Goal: Task Accomplishment & Management: Manage account settings

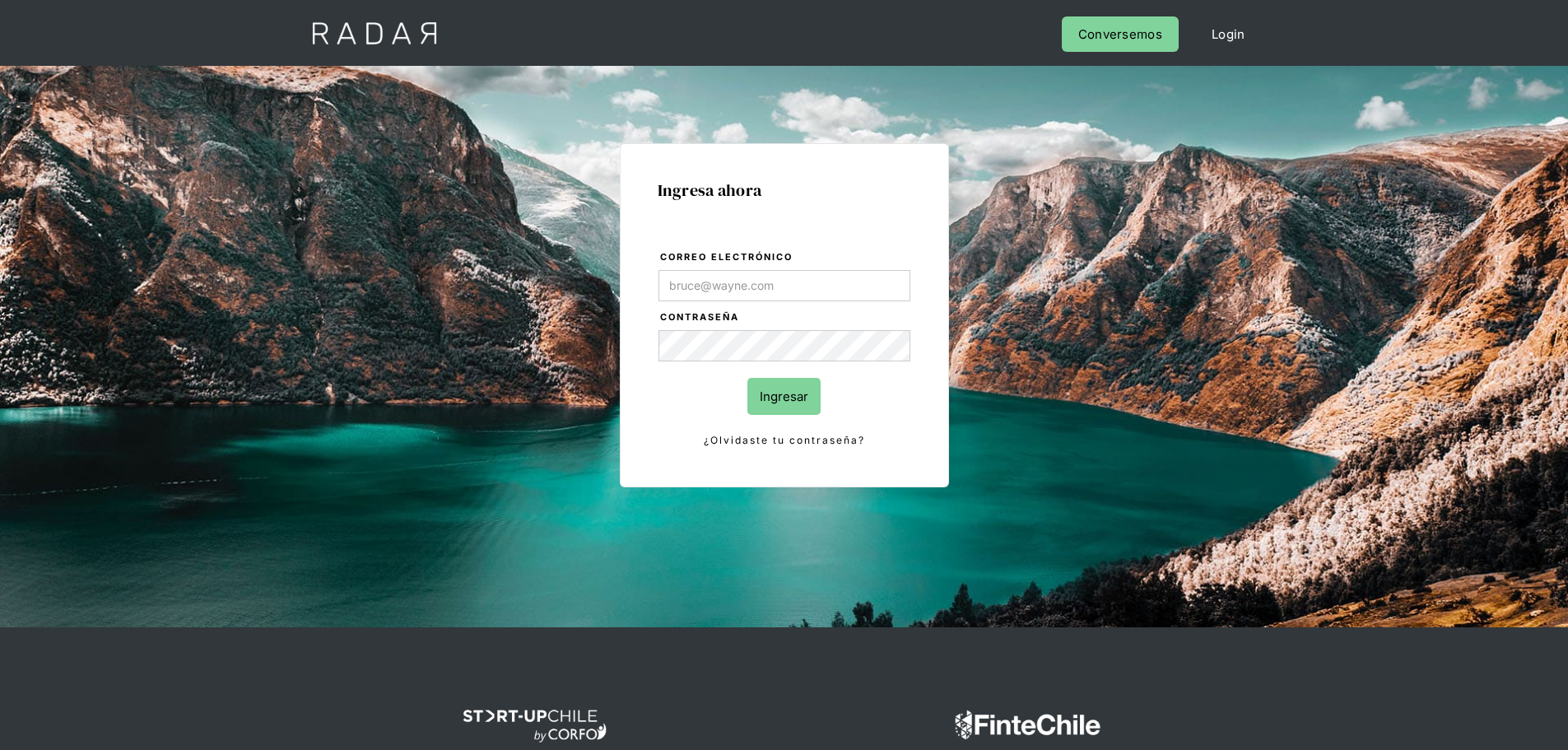
click at [1134, 312] on div "Ingresa ahora Correo electrónico Contraseña Ingresar ¿Olvidaste tu contraseña? …" at bounding box center [785, 370] width 774 height 512
click at [1197, 347] on div "Ingresa ahora Correo electrónico Contraseña Ingresar ¿Olvidaste tu contraseña? …" at bounding box center [784, 346] width 1568 height 561
drag, startPoint x: 1183, startPoint y: 224, endPoint x: 1138, endPoint y: 240, distance: 47.8
click at [1182, 224] on div "Ingresa ahora Correo electrónico Contraseña Ingresar ¿Olvidaste tu contraseña? …" at bounding box center [784, 346] width 1568 height 561
click at [808, 285] on input "Correo electrónico" at bounding box center [785, 286] width 252 height 31
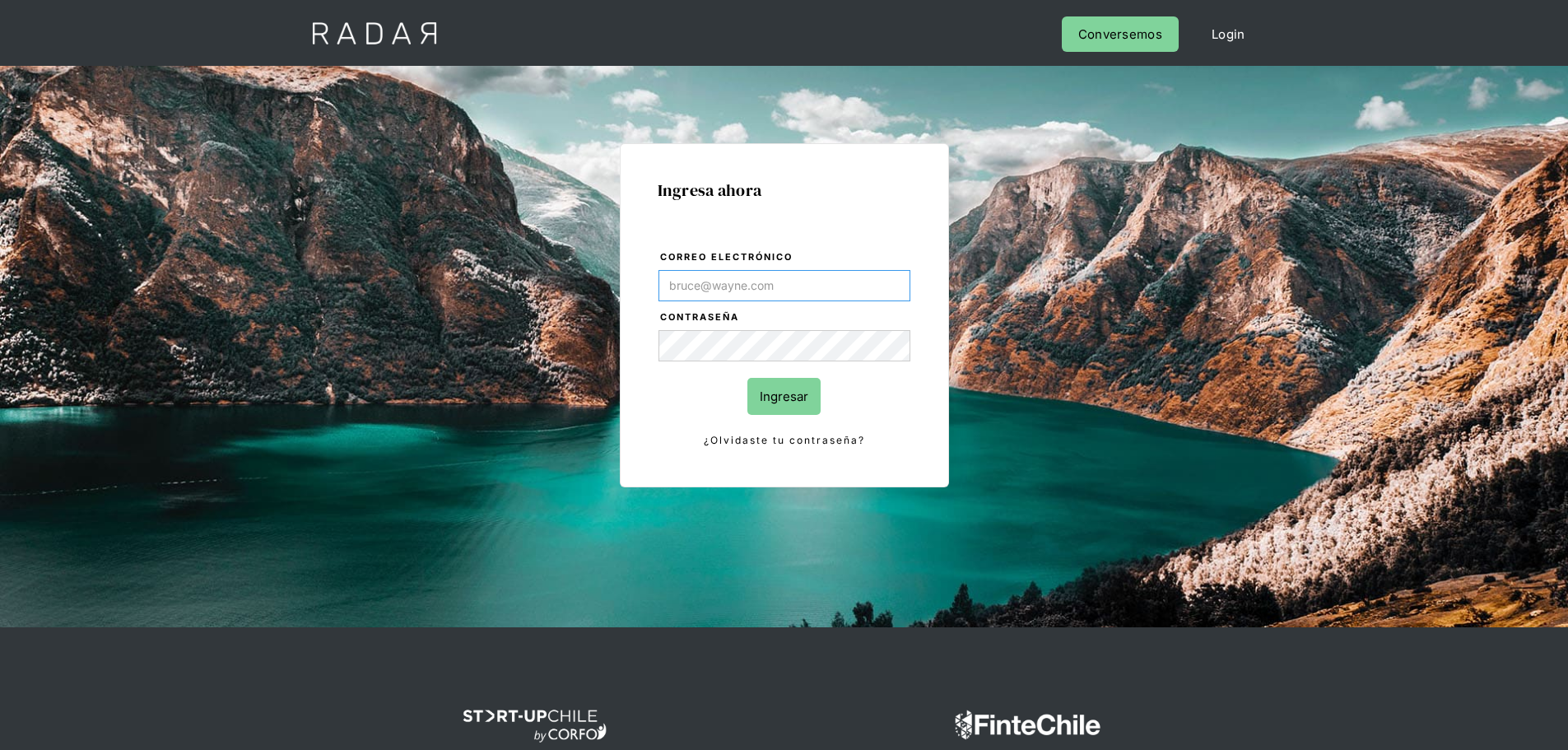
type input "[PERSON_NAME][EMAIL_ADDRESS][PERSON_NAME][DOMAIN_NAME]"
